Goal: Transaction & Acquisition: Purchase product/service

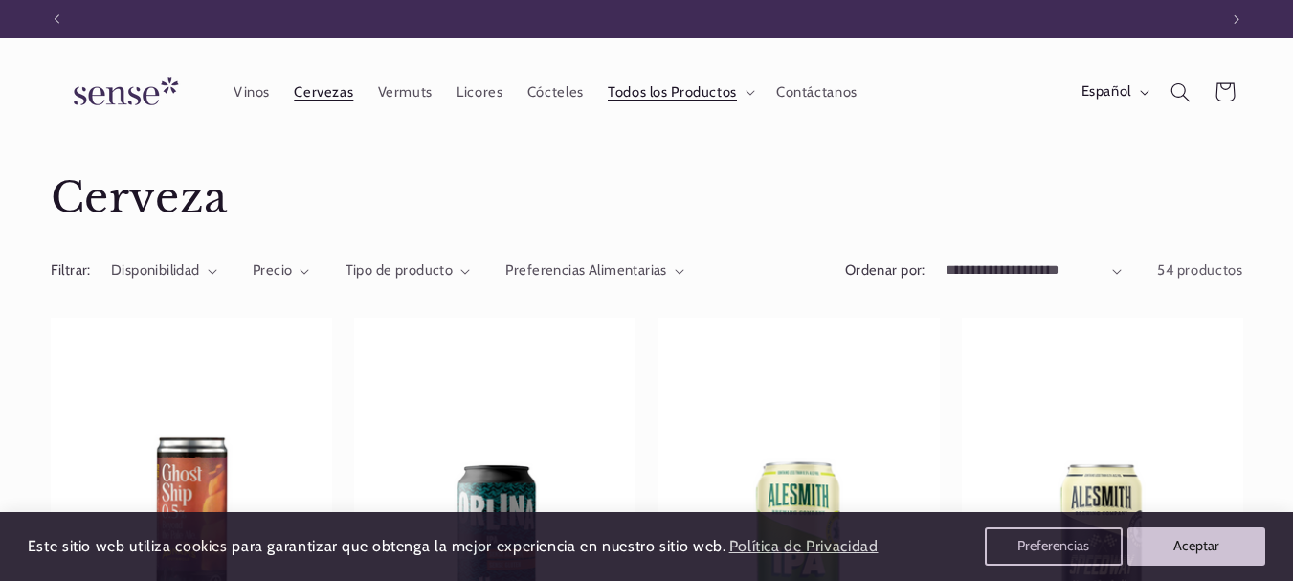
scroll to position [0, 1161]
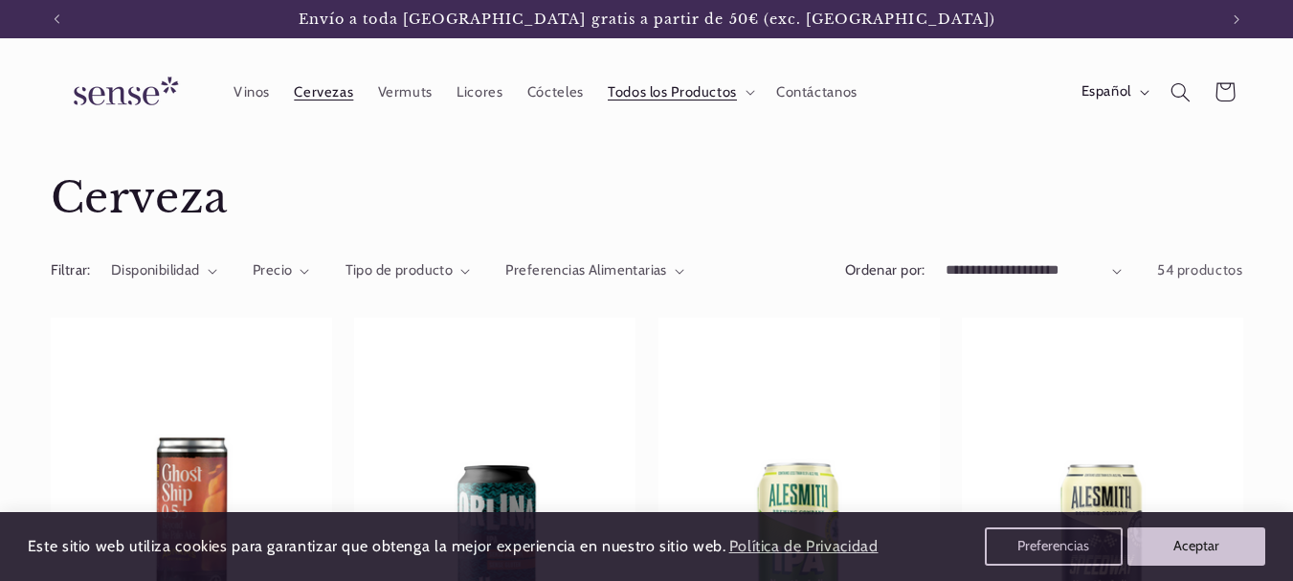
click at [1183, 276] on span "54 productos" at bounding box center [1200, 269] width 86 height 17
click at [1174, 270] on span "54 productos" at bounding box center [1200, 269] width 86 height 17
click at [1163, 272] on span "54 productos" at bounding box center [1200, 269] width 86 height 17
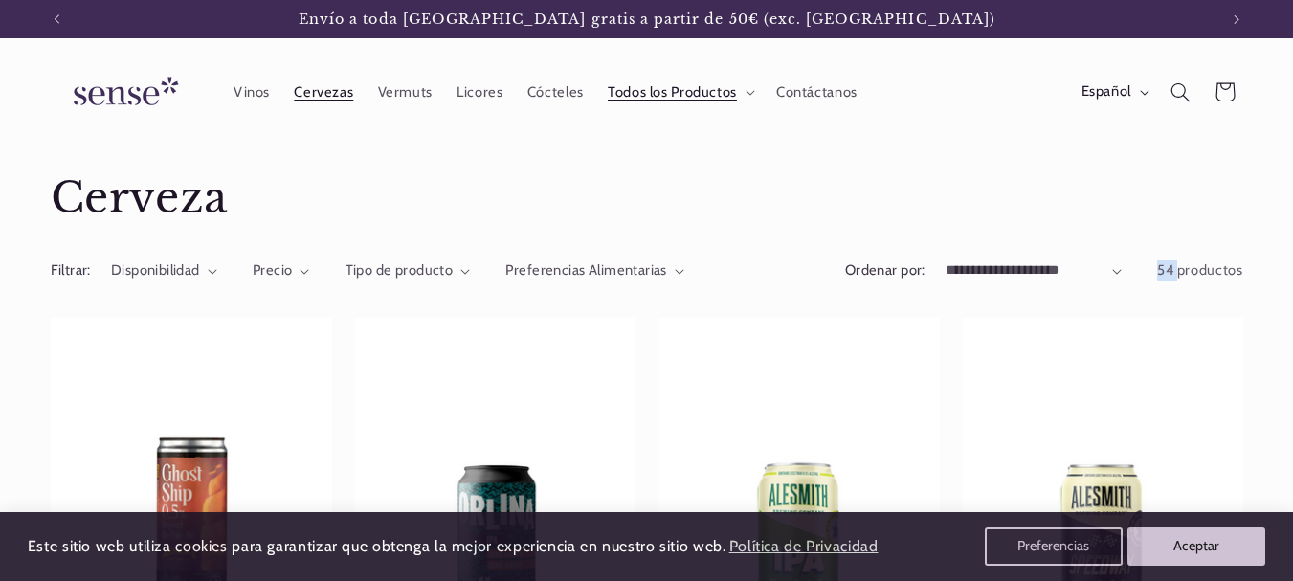
click at [1163, 272] on span "54 productos" at bounding box center [1200, 269] width 86 height 17
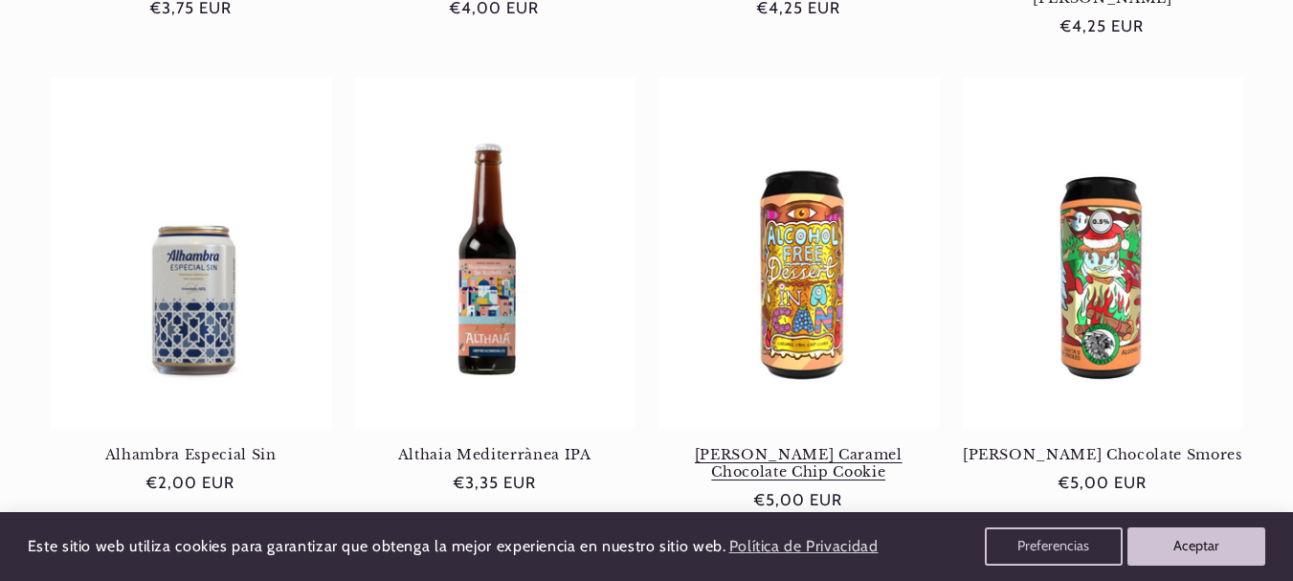
scroll to position [0, 0]
click at [795, 446] on link "[PERSON_NAME] Caramel Chocolate Chip Cookie" at bounding box center [799, 463] width 281 height 35
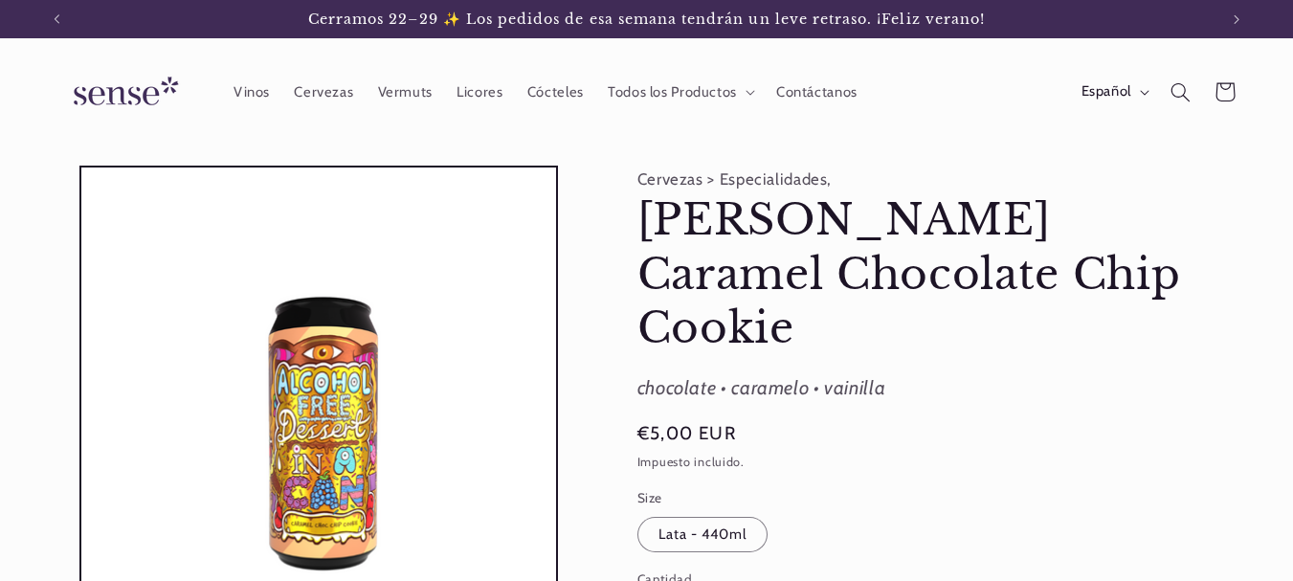
click at [795, 371] on div "chocolate • caramelo • vainilla" at bounding box center [939, 388] width 603 height 34
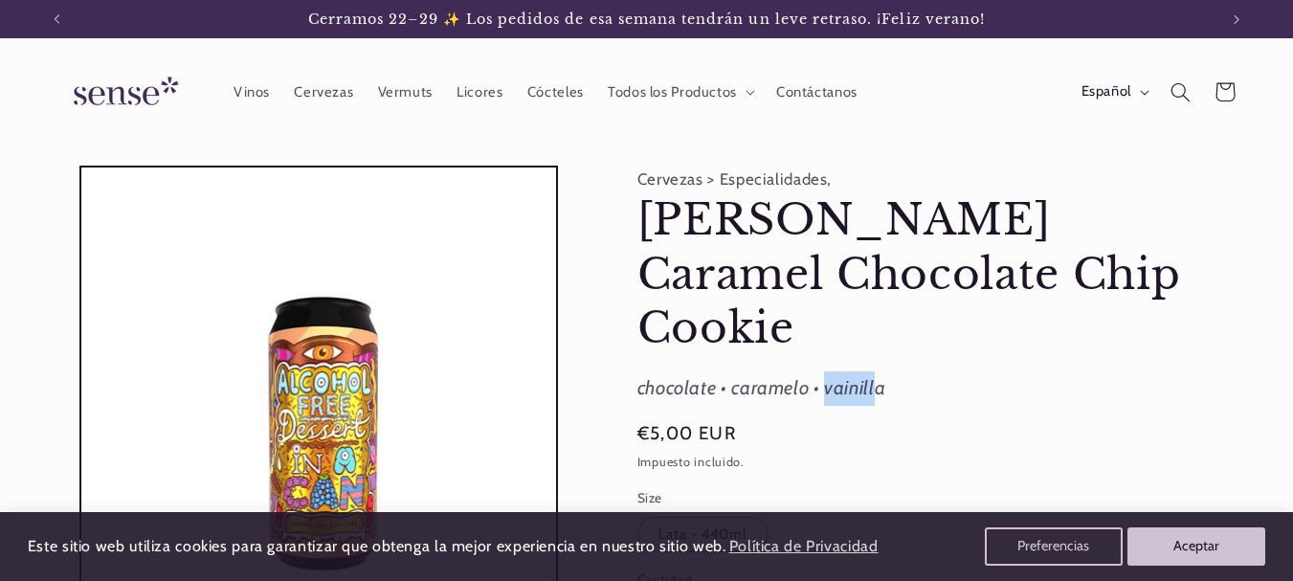
drag, startPoint x: 0, startPoint y: 0, endPoint x: 843, endPoint y: 342, distance: 910.0
click at [843, 371] on div "chocolate • caramelo • vainilla" at bounding box center [939, 388] width 603 height 34
click at [676, 371] on div "chocolate • caramelo • vainilla" at bounding box center [939, 388] width 603 height 34
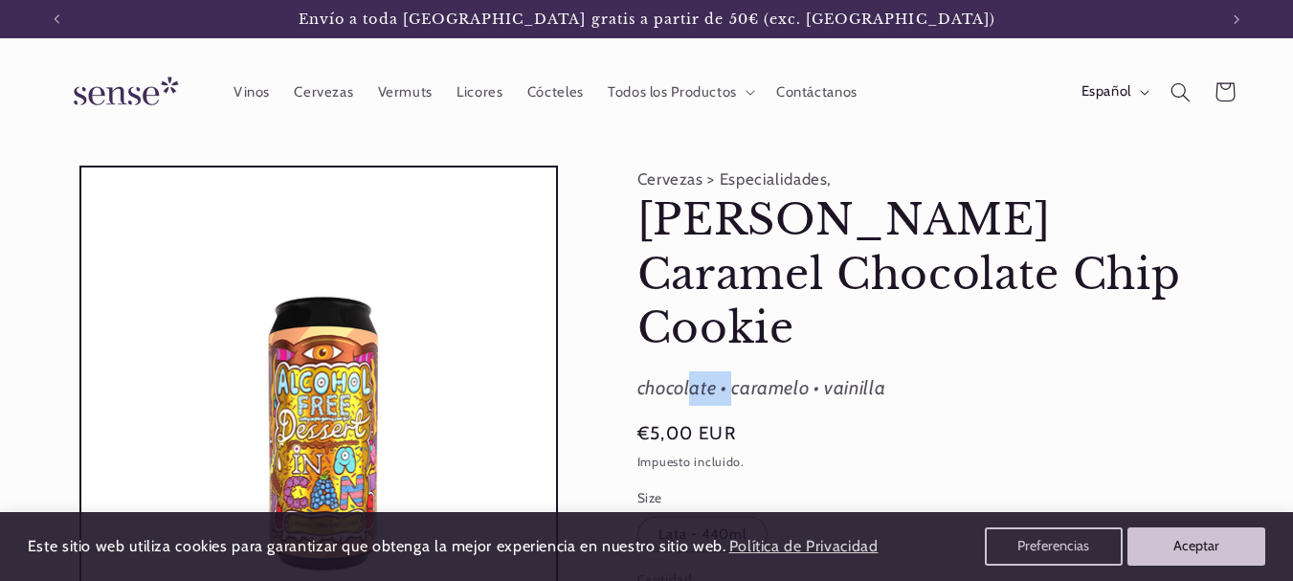
click at [678, 371] on div "chocolate • caramelo • vainilla" at bounding box center [939, 388] width 603 height 34
click at [680, 371] on div "chocolate • caramelo • vainilla" at bounding box center [939, 388] width 603 height 34
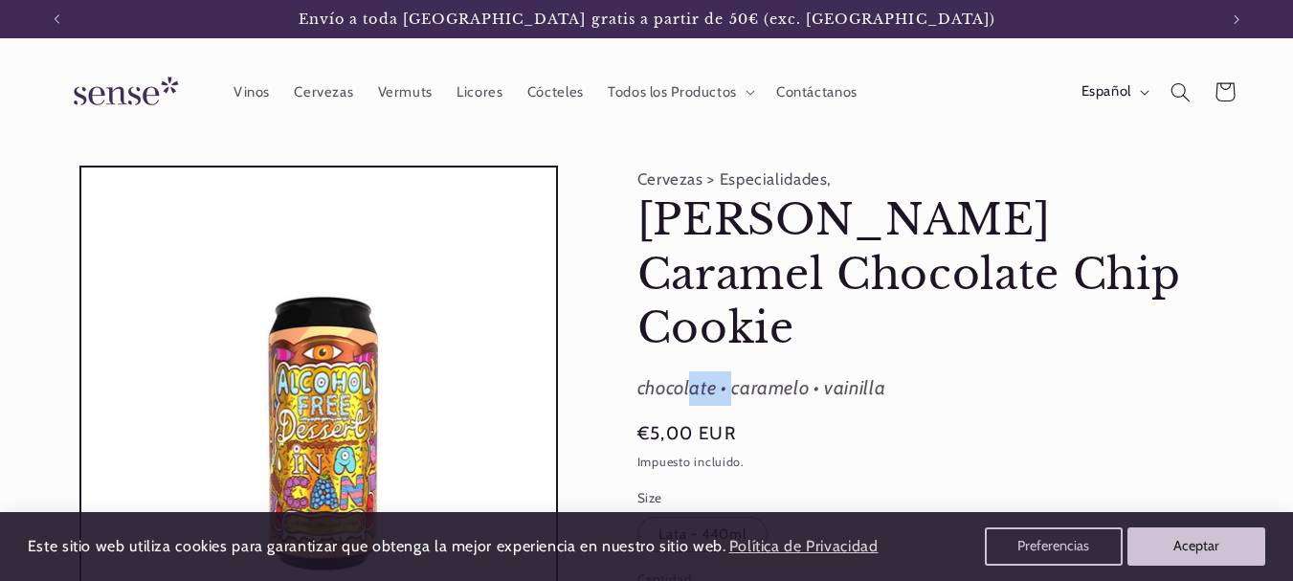
click at [684, 371] on div "chocolate • caramelo • vainilla" at bounding box center [939, 388] width 603 height 34
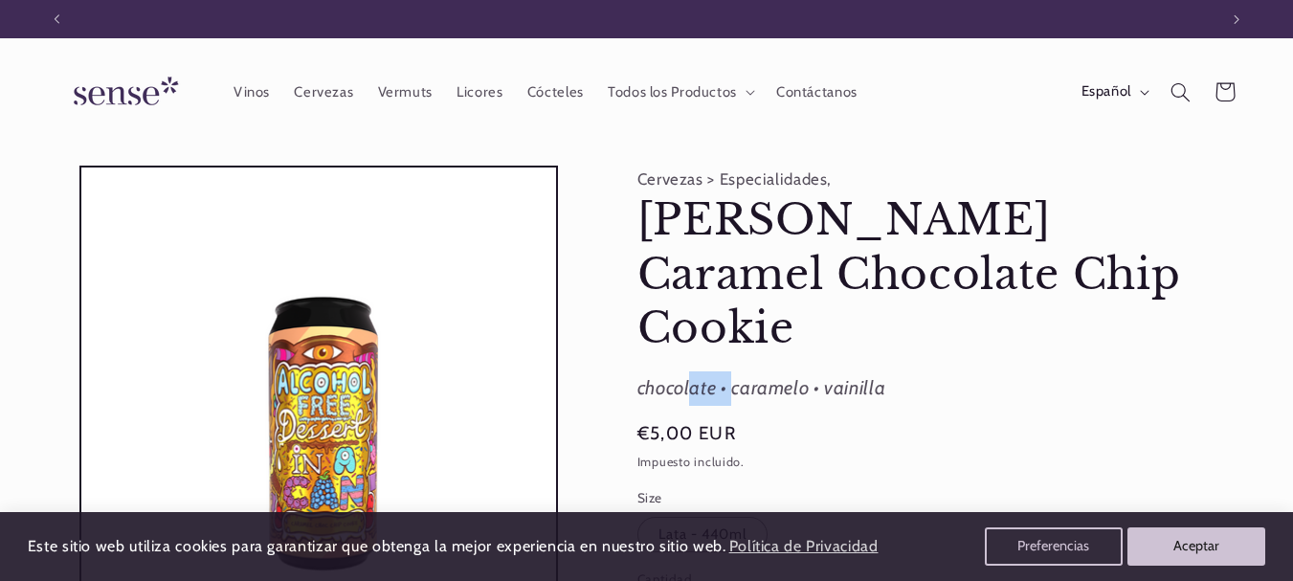
scroll to position [0, 0]
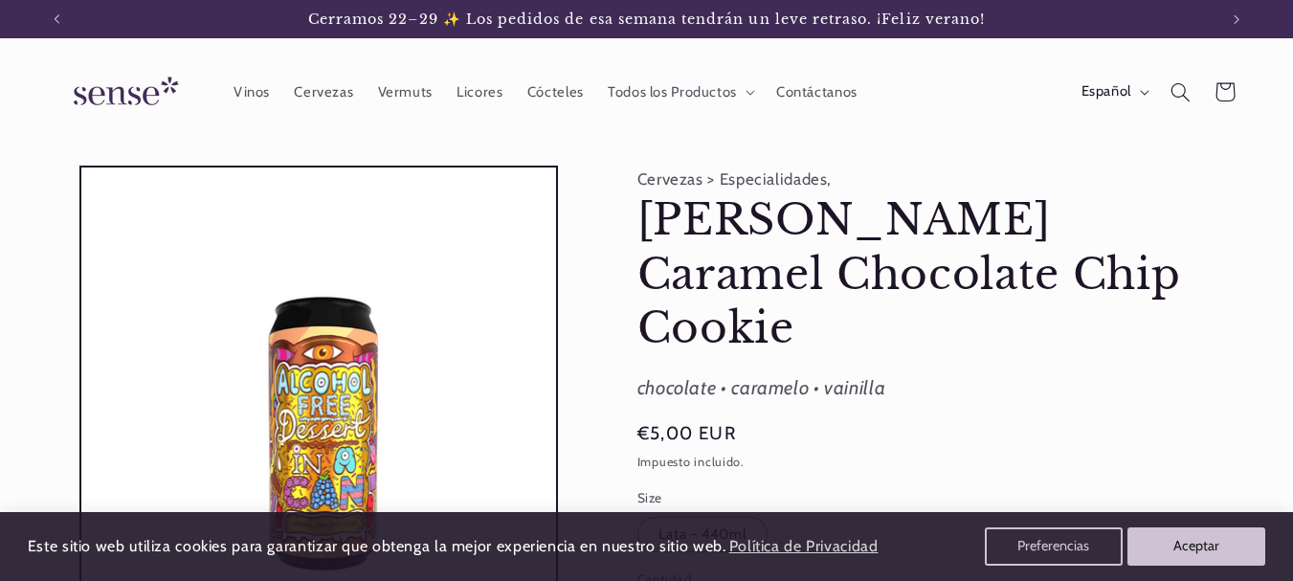
click at [760, 371] on div "chocolate • caramelo • vainilla" at bounding box center [939, 388] width 603 height 34
click at [849, 371] on div "chocolate • caramelo • vainilla" at bounding box center [939, 388] width 603 height 34
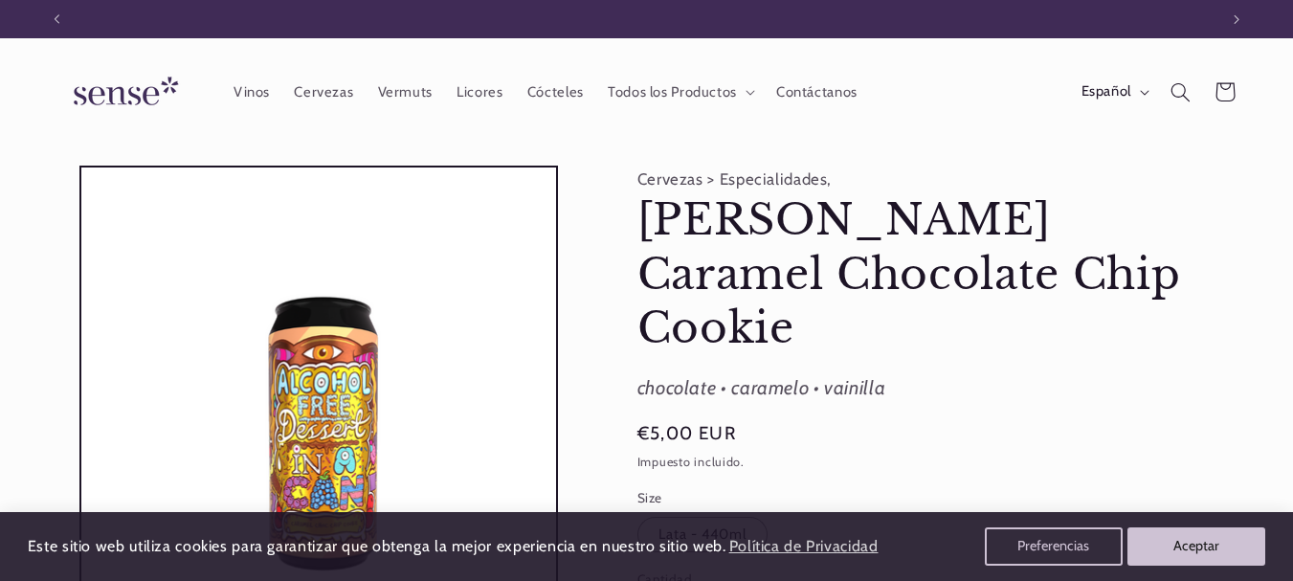
scroll to position [0, 1161]
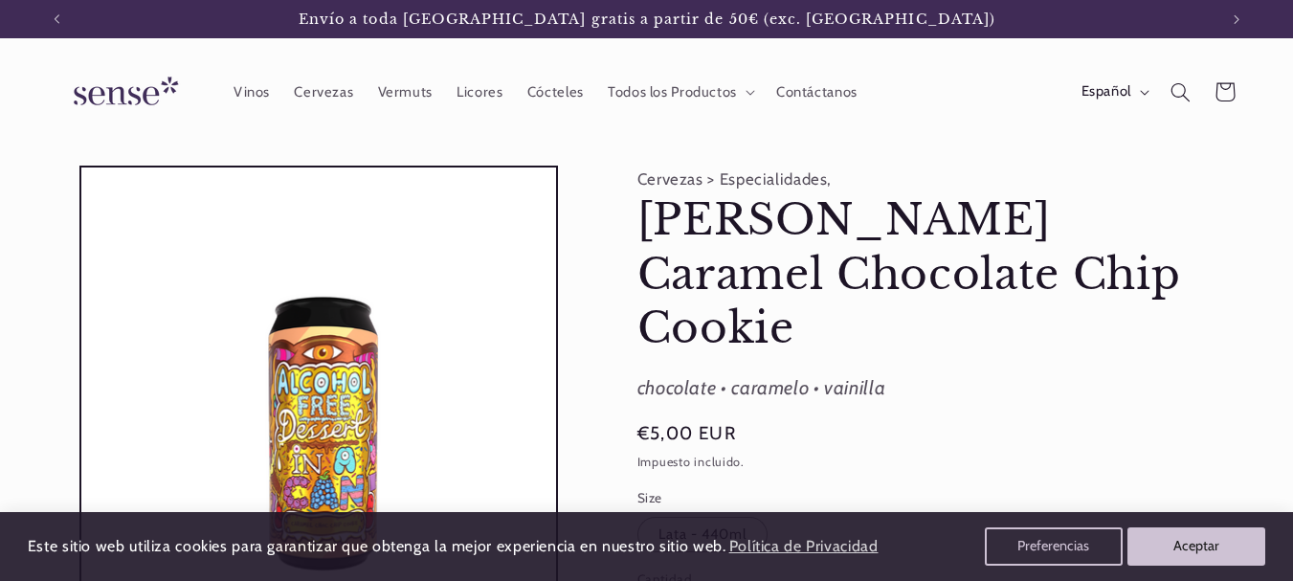
click at [684, 420] on span "€5,00 EUR" at bounding box center [687, 433] width 99 height 27
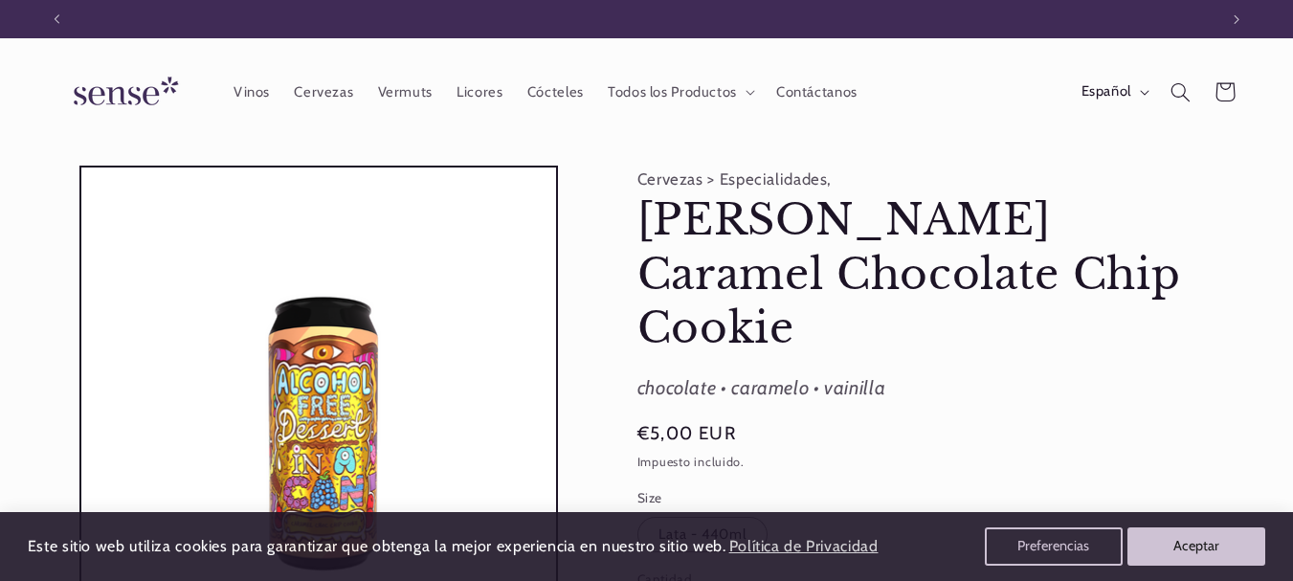
scroll to position [0, 0]
click at [846, 371] on div "chocolate • caramelo • vainilla" at bounding box center [939, 388] width 603 height 34
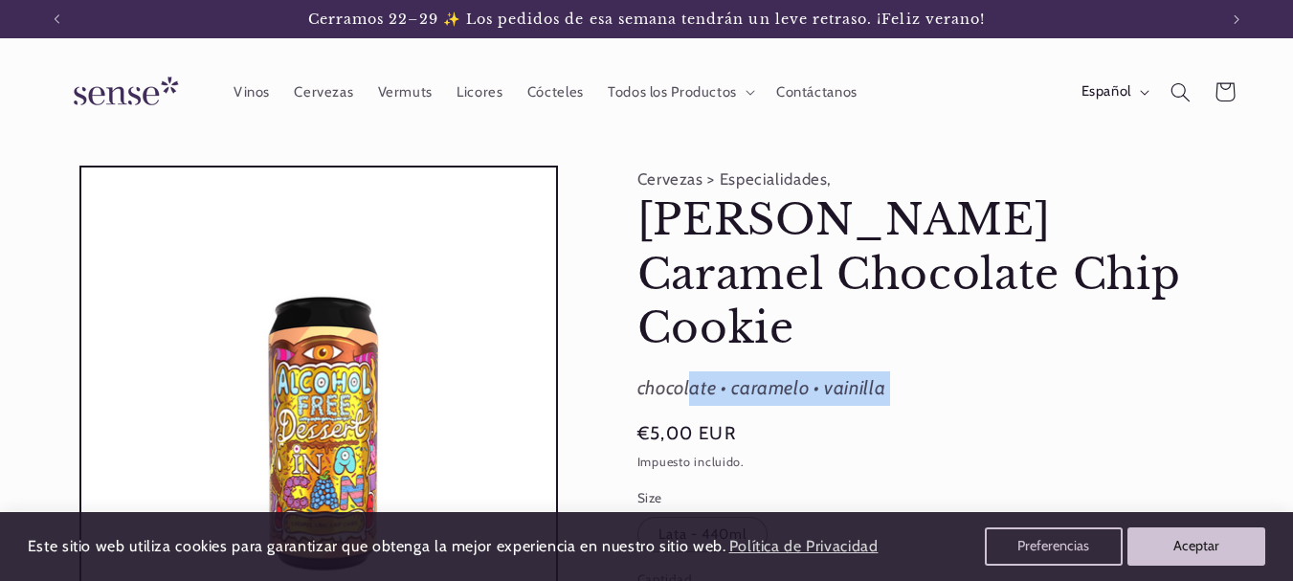
click at [846, 371] on div "chocolate • caramelo • vainilla" at bounding box center [939, 388] width 603 height 34
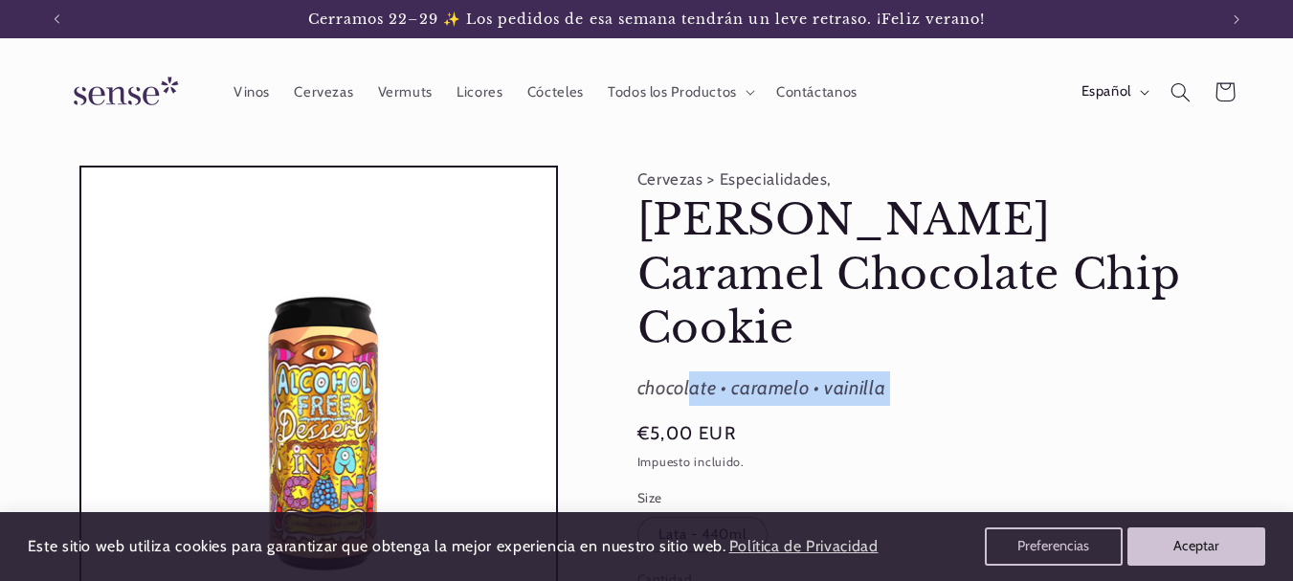
click at [846, 371] on div "chocolate • caramelo • vainilla" at bounding box center [939, 388] width 603 height 34
drag, startPoint x: 846, startPoint y: 334, endPoint x: 819, endPoint y: 343, distance: 28.2
click at [819, 371] on div "chocolate • caramelo • vainilla" at bounding box center [939, 388] width 603 height 34
click at [832, 371] on div "chocolate • caramelo • vainilla" at bounding box center [939, 388] width 603 height 34
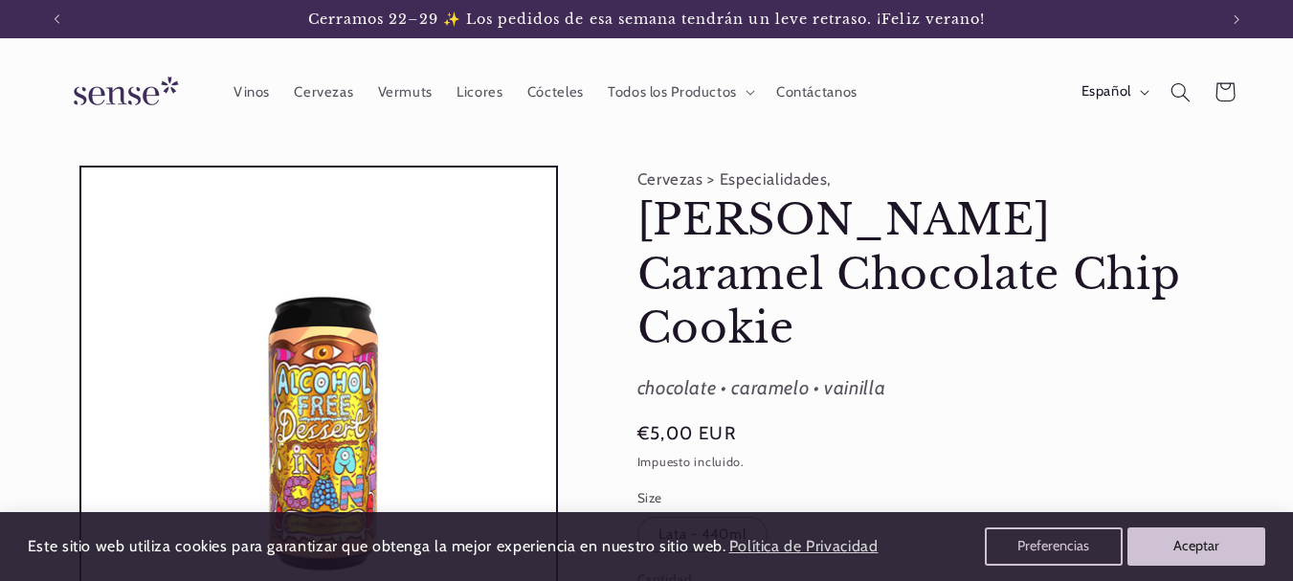
click at [832, 371] on div "chocolate • caramelo • vainilla" at bounding box center [939, 388] width 603 height 34
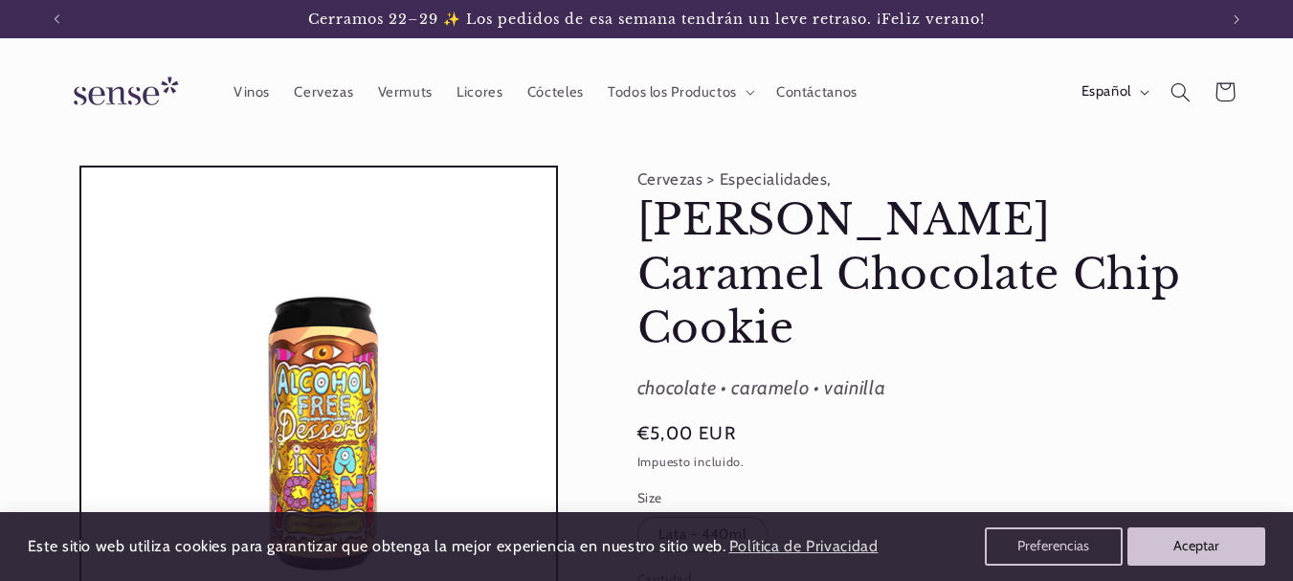
click at [832, 371] on div "chocolate • caramelo • vainilla" at bounding box center [939, 388] width 603 height 34
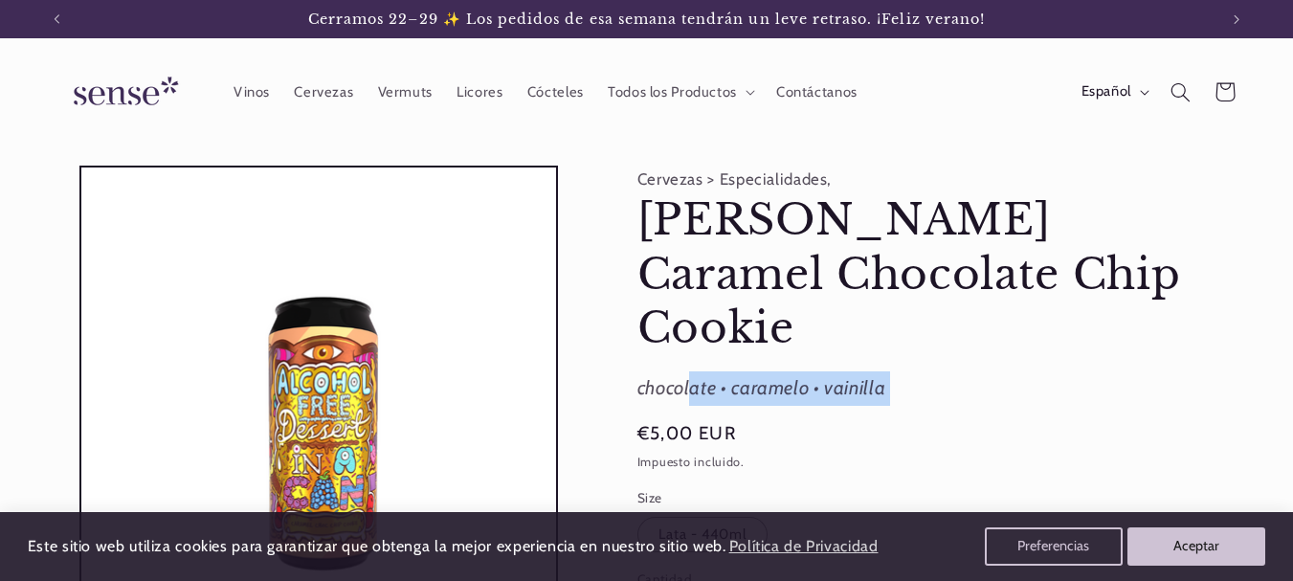
click at [832, 371] on div "chocolate • caramelo • vainilla" at bounding box center [939, 388] width 603 height 34
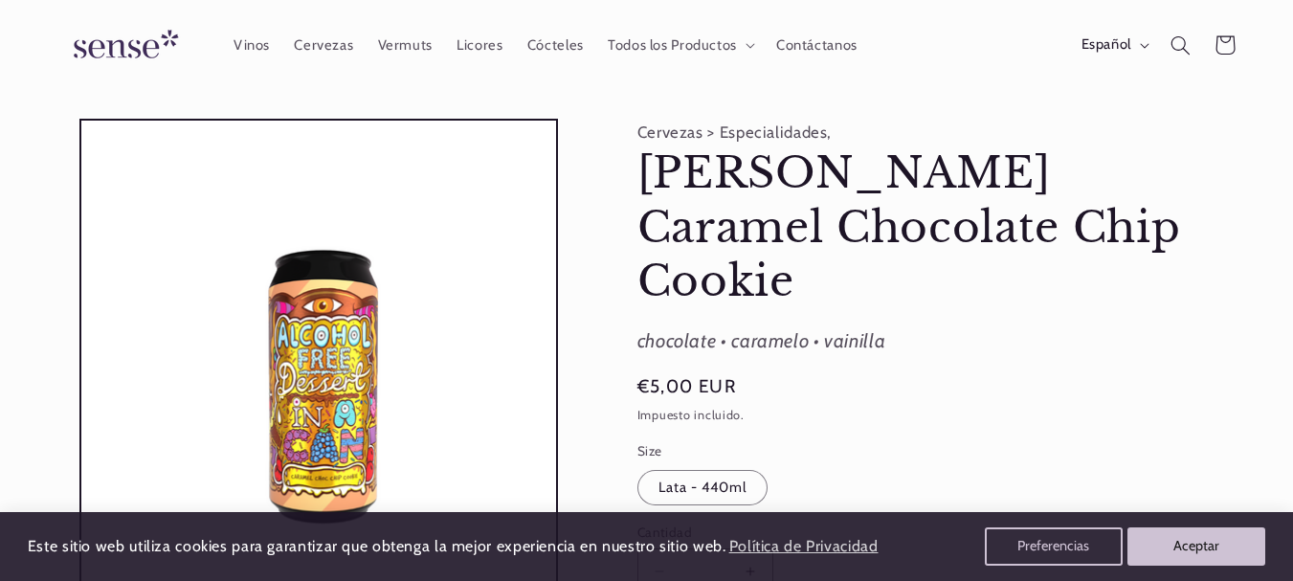
click at [821, 549] on div "Reducir cantidad para Amundsen Caramel Chocolate Chip Cookie * Aumentar cantida…" at bounding box center [859, 572] width 442 height 47
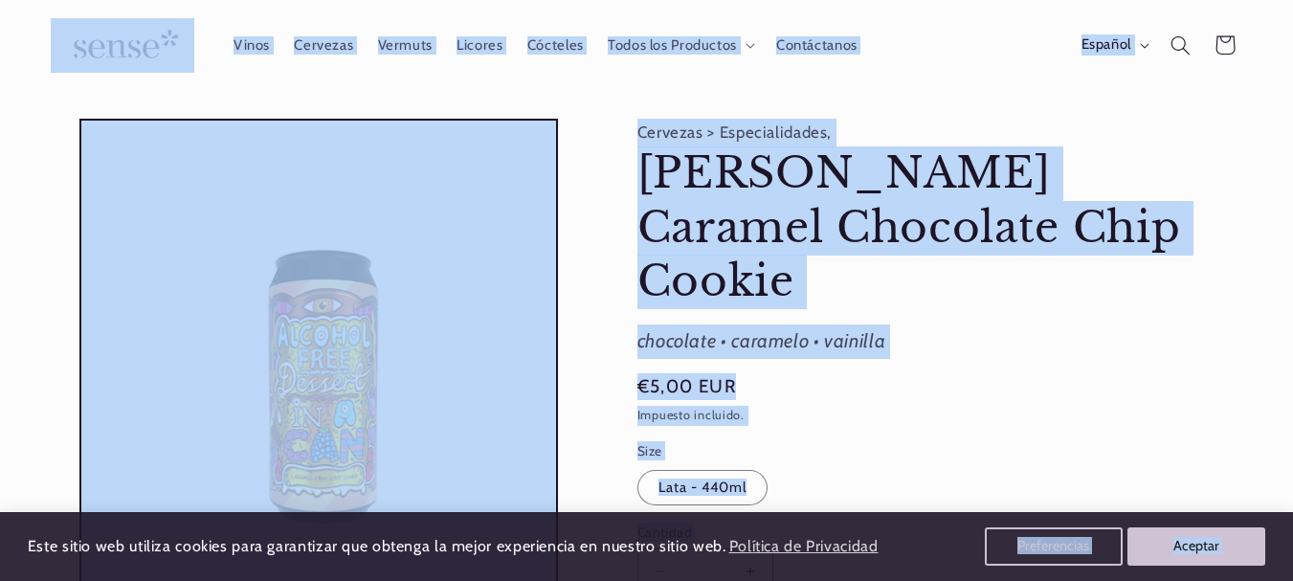
drag, startPoint x: 821, startPoint y: 503, endPoint x: 900, endPoint y: 525, distance: 81.5
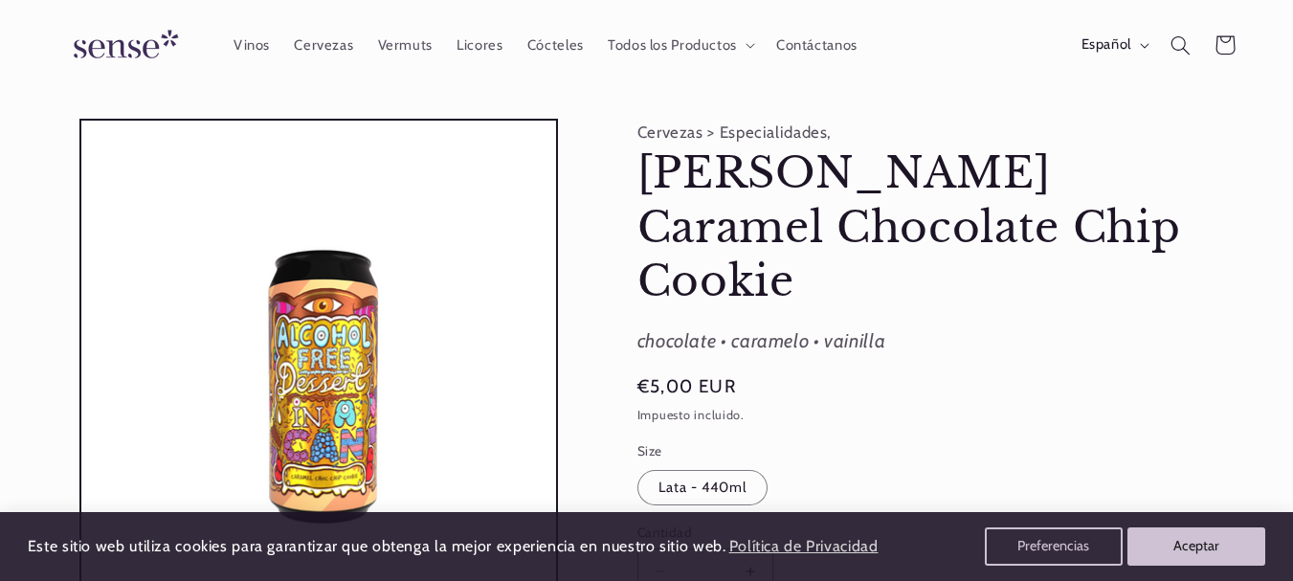
click at [922, 549] on div "Reducir cantidad para Amundsen Caramel Chocolate Chip Cookie * Aumentar cantida…" at bounding box center [859, 572] width 442 height 47
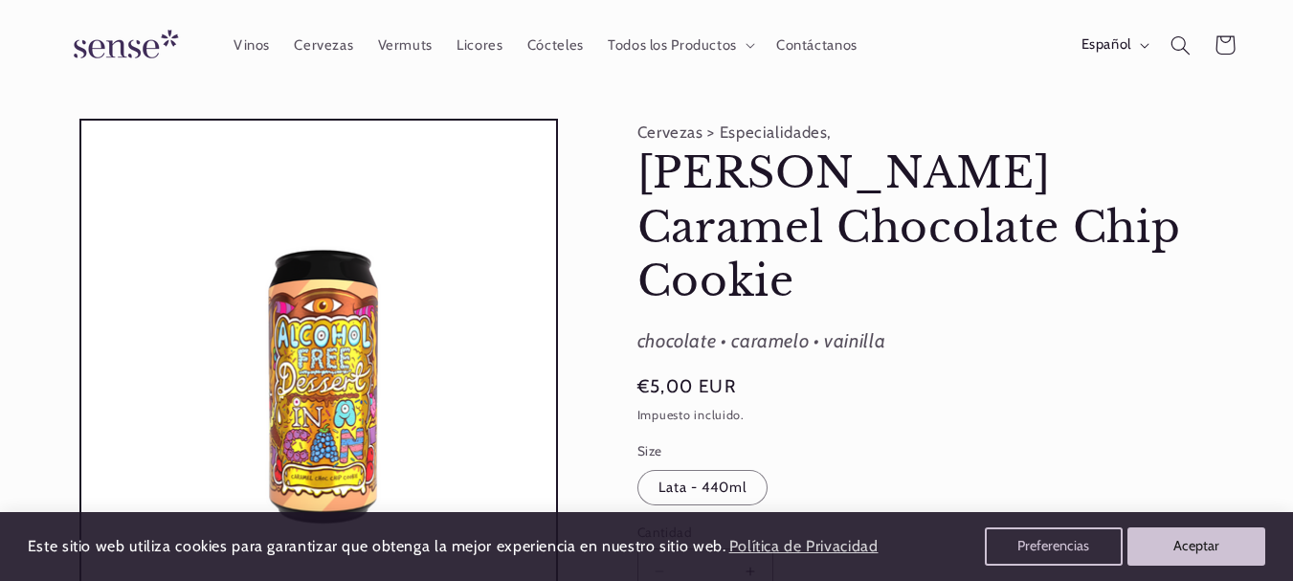
click at [922, 549] on div "Reducir cantidad para Amundsen Caramel Chocolate Chip Cookie * Aumentar cantida…" at bounding box center [859, 572] width 442 height 47
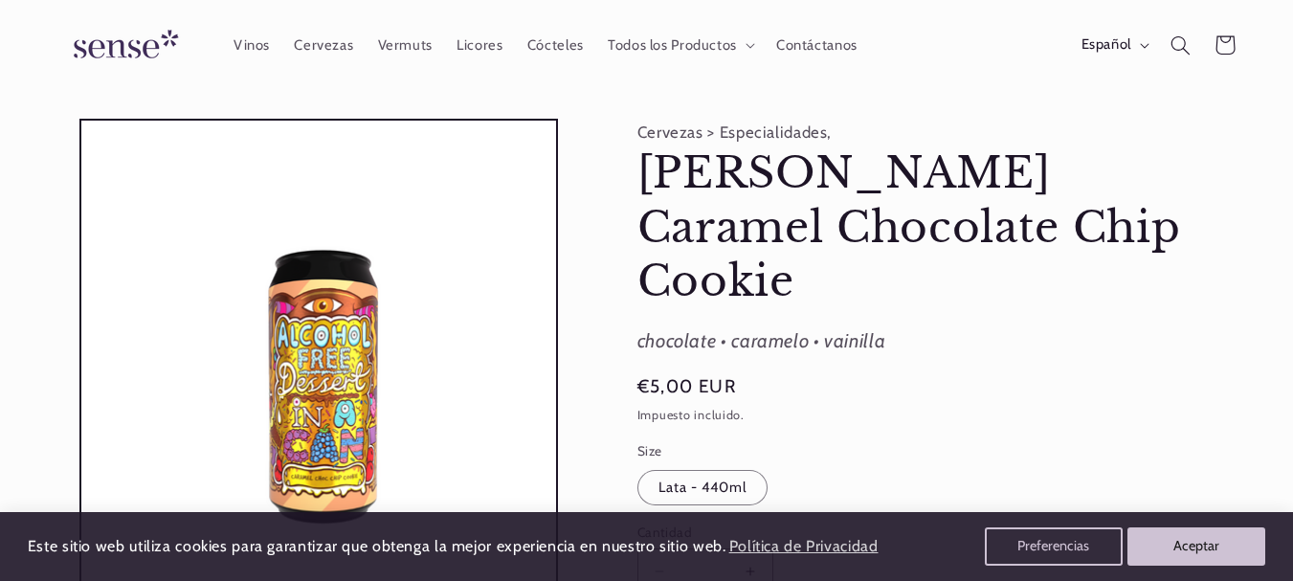
click at [922, 549] on div "Reducir cantidad para Amundsen Caramel Chocolate Chip Cookie * Aumentar cantida…" at bounding box center [859, 572] width 442 height 47
click at [1206, 549] on button "Aceptar" at bounding box center [1197, 546] width 146 height 40
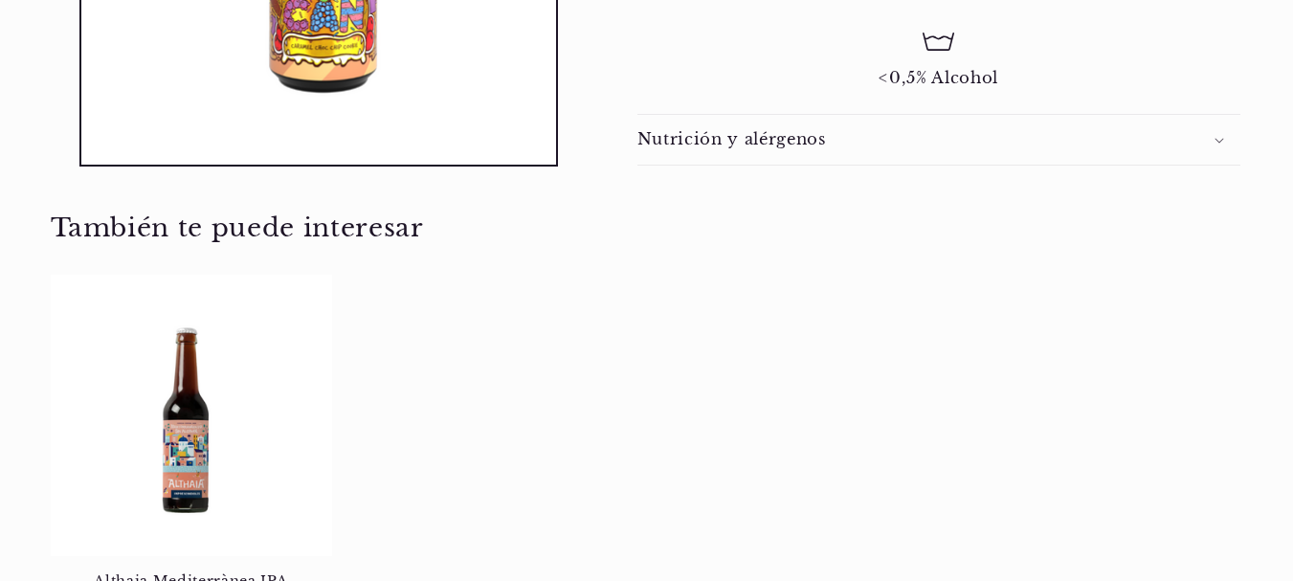
scroll to position [1147, 0]
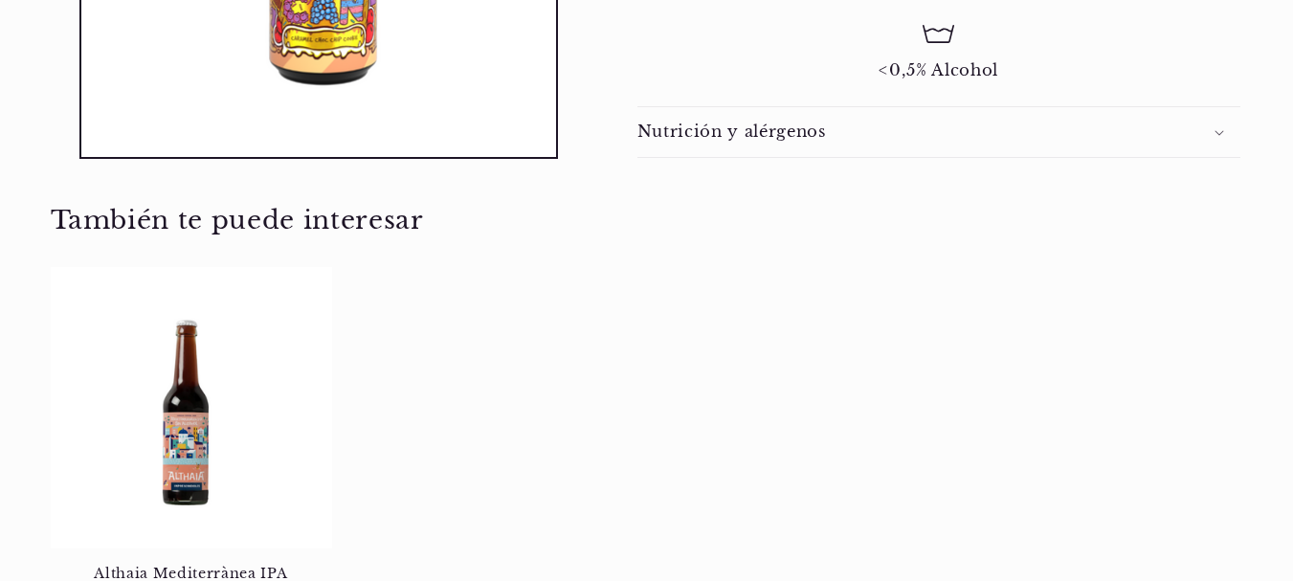
click at [591, 451] on ul "Althaia Mediterrànea IPA Althaia Mediterrànea IPA Precio habitual €3,35 EUR Pre…" at bounding box center [647, 449] width 1193 height 364
click at [554, 455] on ul "Althaia Mediterrànea IPA Althaia Mediterrànea IPA Precio habitual €3,35 EUR Pre…" at bounding box center [647, 449] width 1193 height 364
